Goal: Task Accomplishment & Management: Manage account settings

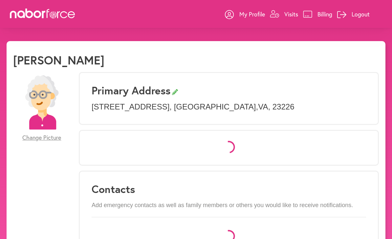
select select "*"
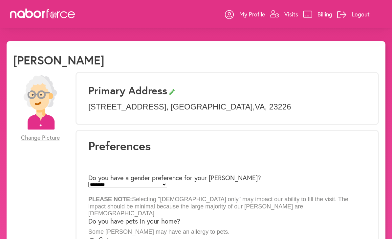
click at [294, 19] on link "Visits" at bounding box center [284, 14] width 28 height 20
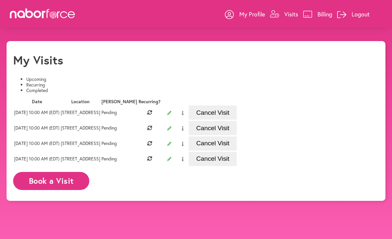
scroll to position [0, 43]
click at [237, 120] on button "Cancel Visit" at bounding box center [213, 112] width 48 height 14
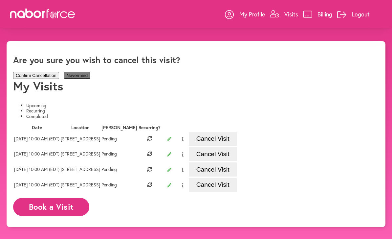
click at [59, 78] on button "Confirm Cancellation" at bounding box center [36, 75] width 46 height 7
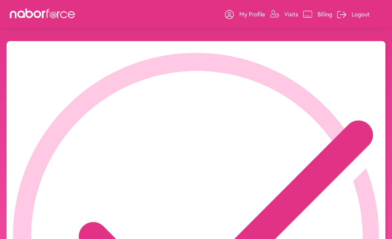
click at [373, 19] on icon "close" at bounding box center [380, 12] width 14 height 14
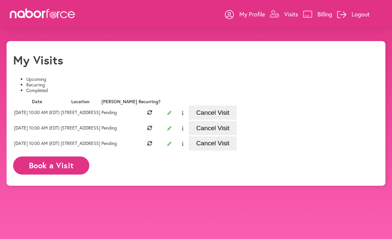
click at [237, 120] on button "Cancel Visit" at bounding box center [213, 112] width 48 height 14
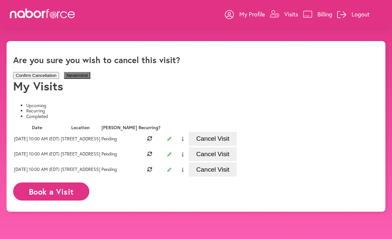
click at [59, 78] on button "Confirm Cancellation" at bounding box center [36, 75] width 46 height 7
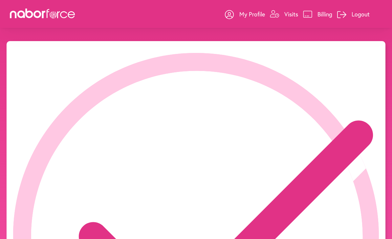
click at [373, 19] on icon "close" at bounding box center [380, 12] width 14 height 14
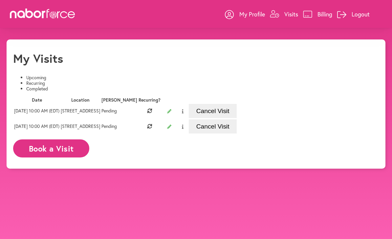
scroll to position [3, 0]
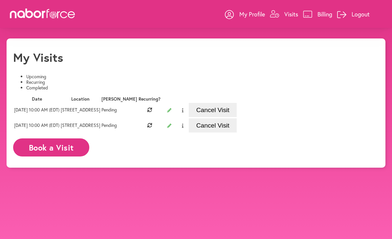
click at [237, 117] on button "Cancel Visit" at bounding box center [213, 110] width 48 height 14
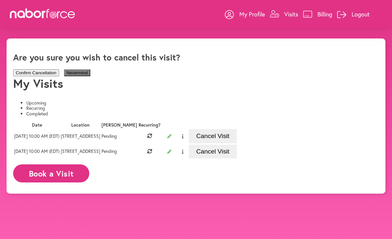
click at [59, 76] on button "Confirm Cancellation" at bounding box center [36, 72] width 46 height 7
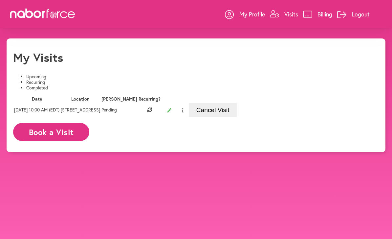
click at [378, 146] on div "Date Location [GEOGRAPHIC_DATA] Recurring? [DATE] 10:00 AM (EDT) [STREET_ADDRES…" at bounding box center [196, 120] width 366 height 50
click at [237, 117] on button "Cancel Visit" at bounding box center [213, 110] width 48 height 14
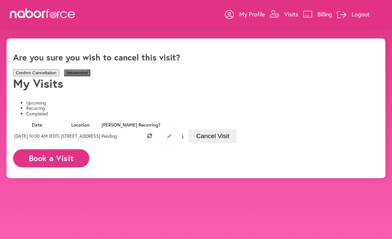
click at [59, 76] on button "Confirm Cancellation" at bounding box center [36, 72] width 46 height 7
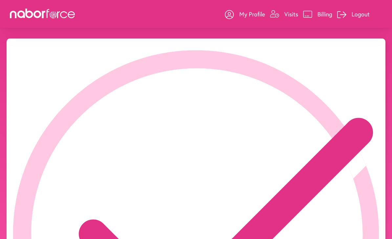
click at [373, 16] on icon "close" at bounding box center [380, 10] width 14 height 14
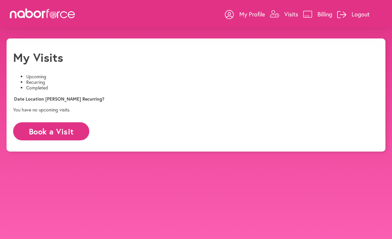
click at [163, 85] on li "Completed" at bounding box center [202, 88] width 353 height 6
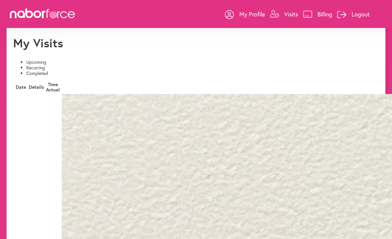
scroll to position [0, 0]
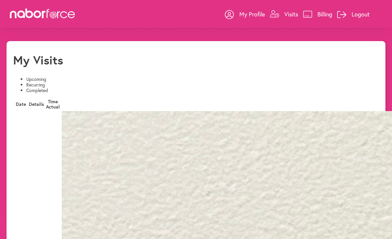
click at [103, 82] on li "Recurring" at bounding box center [202, 85] width 353 height 6
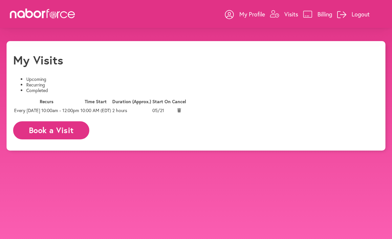
click at [187, 115] on button at bounding box center [179, 110] width 14 height 10
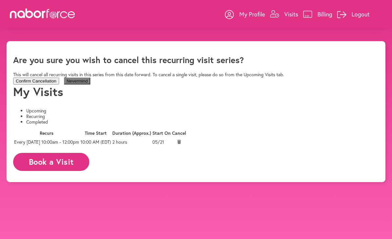
click at [59, 84] on button "Confirm Cancellation" at bounding box center [36, 81] width 46 height 7
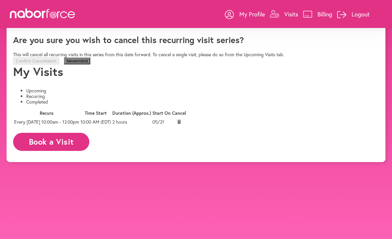
scroll to position [20, 0]
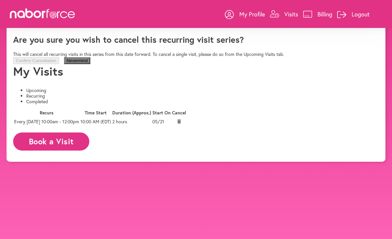
click at [99, 64] on div "Confirm Cancellation Nevermind" at bounding box center [196, 60] width 366 height 7
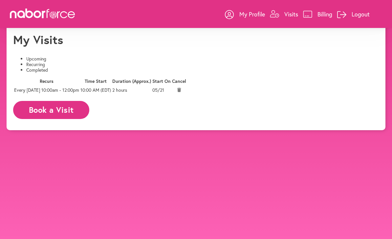
click at [181, 92] on icon at bounding box center [179, 90] width 4 height 4
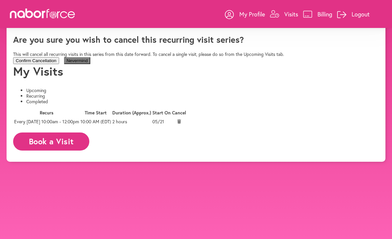
click at [59, 64] on button "Confirm Cancellation" at bounding box center [36, 60] width 46 height 7
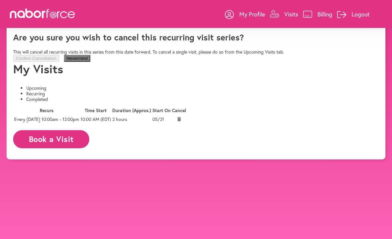
scroll to position [23, 0]
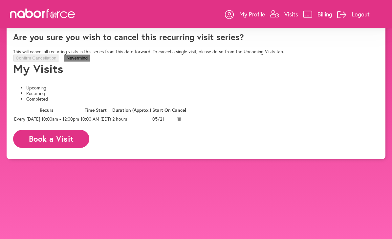
click at [328, 32] on div "close Are you sure you wish to cancel this recurring visit series? This will ca…" at bounding box center [196, 47] width 366 height 30
